Goal: Task Accomplishment & Management: Use online tool/utility

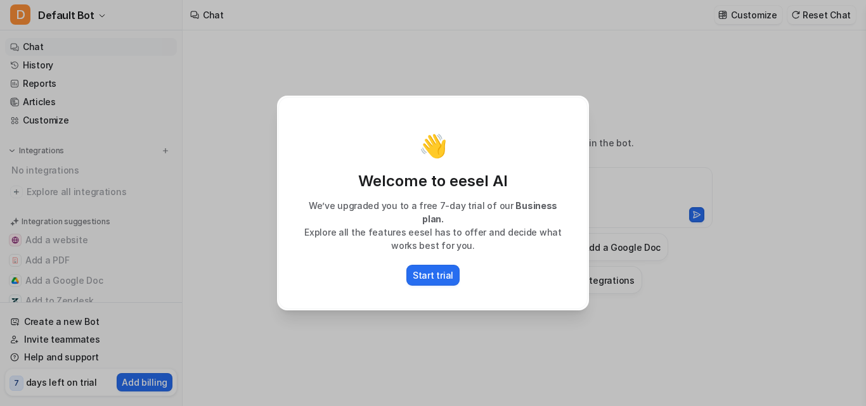
type textarea "**********"
click at [445, 269] on p "Start trial" at bounding box center [433, 275] width 41 height 13
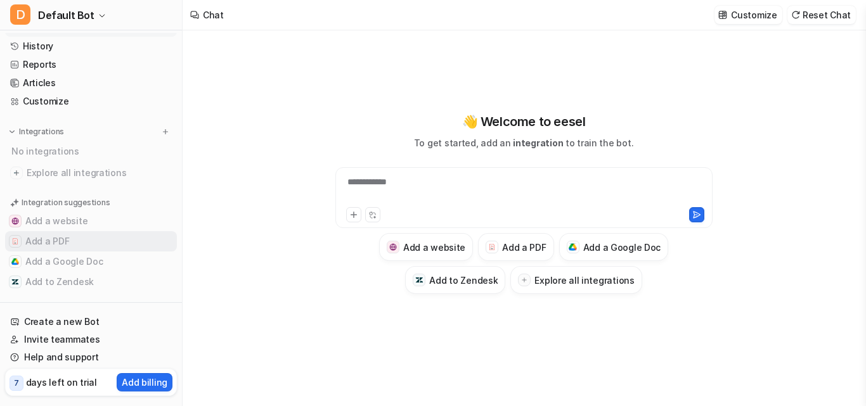
scroll to position [29, 0]
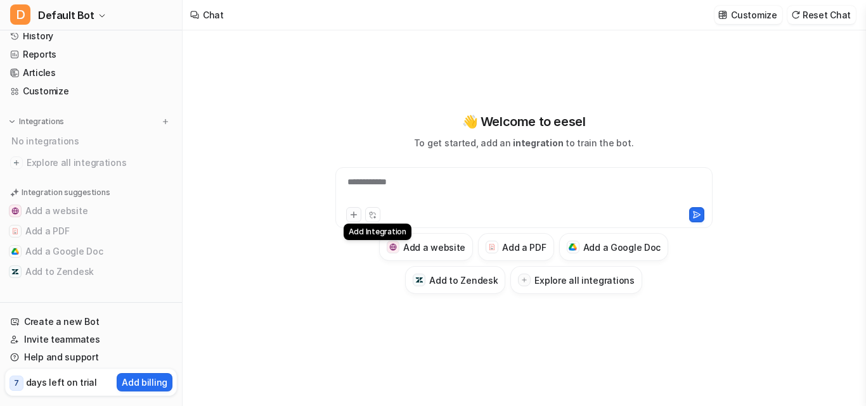
click at [354, 216] on icon at bounding box center [353, 214] width 9 height 9
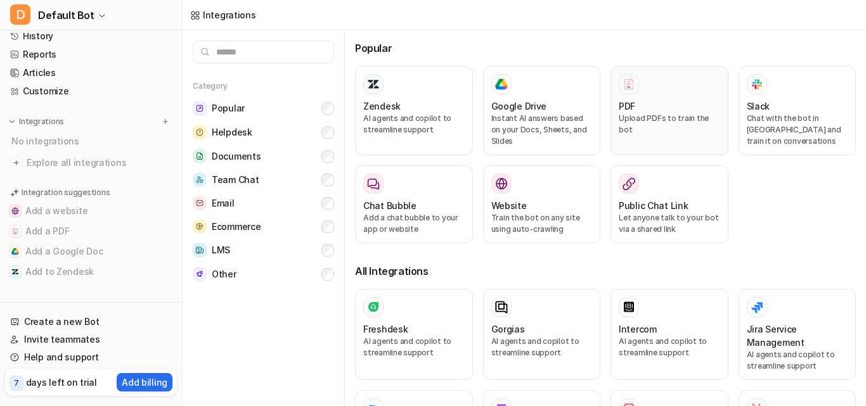
click at [698, 96] on div "PDF Upload PDFs to train the bot" at bounding box center [668, 110] width 101 height 73
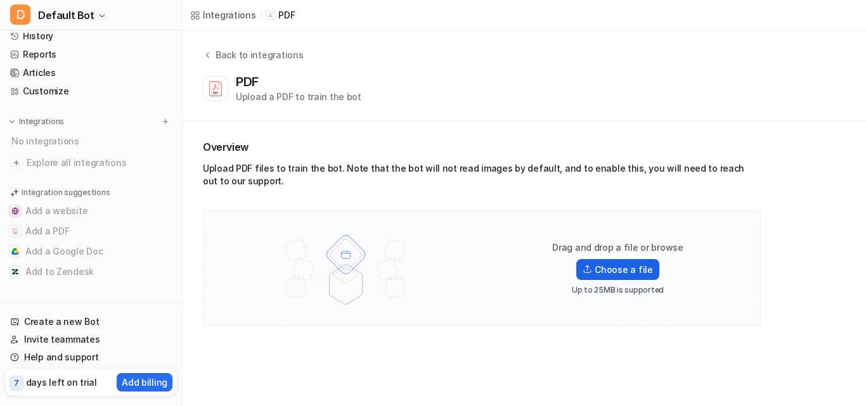
click at [595, 260] on label "Choose a file" at bounding box center [617, 269] width 82 height 21
click at [0, 0] on input "Choose a file" at bounding box center [0, 0] width 0 height 0
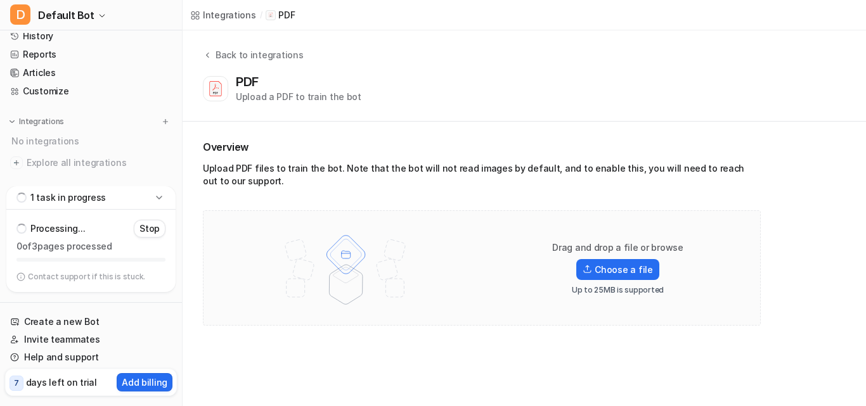
click at [157, 199] on icon at bounding box center [159, 197] width 13 height 13
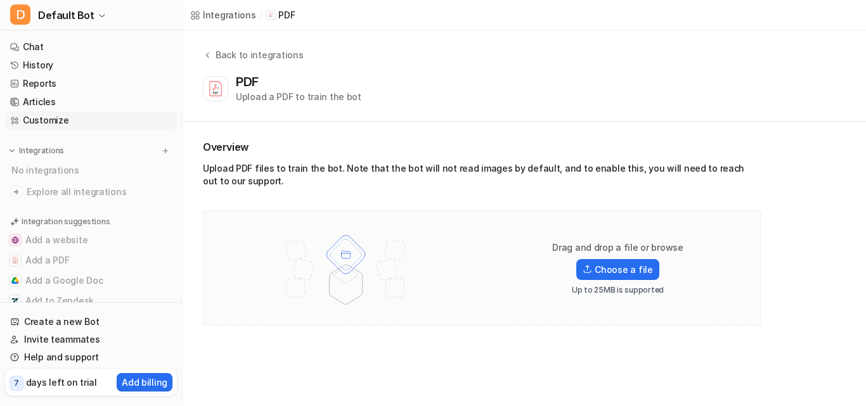
click at [70, 115] on link "Customize" at bounding box center [91, 121] width 172 height 18
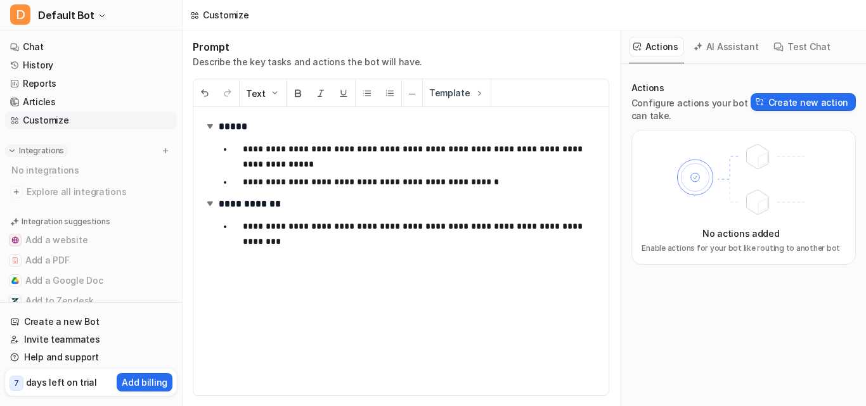
click at [29, 150] on p "Integrations" at bounding box center [41, 151] width 45 height 10
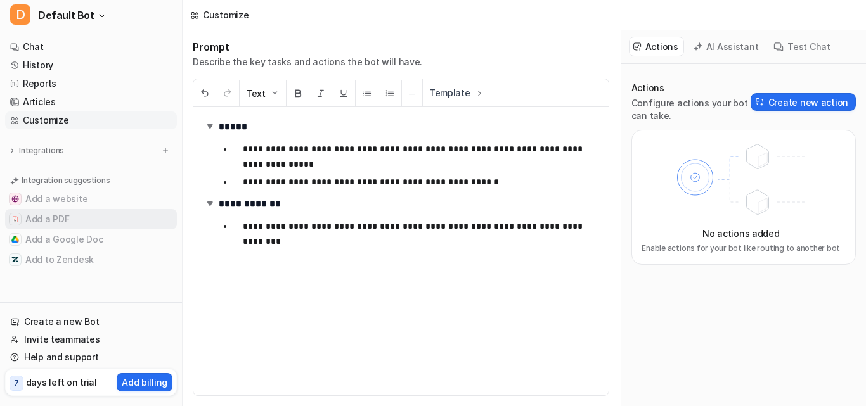
click at [37, 221] on button "Add a PDF" at bounding box center [91, 219] width 172 height 20
